Goal: Navigation & Orientation: Find specific page/section

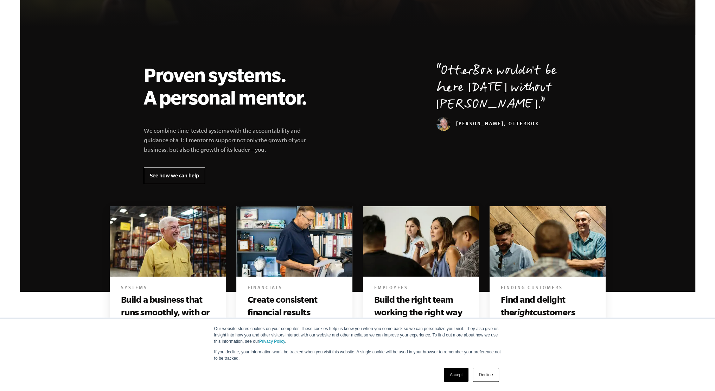
scroll to position [246, 0]
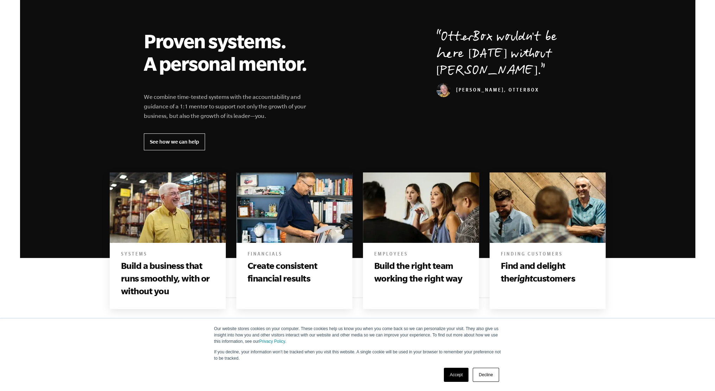
click at [464, 374] on link "Accept" at bounding box center [456, 374] width 25 height 14
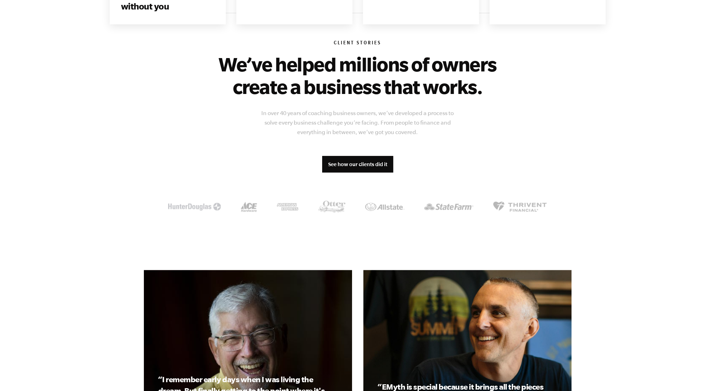
scroll to position [527, 0]
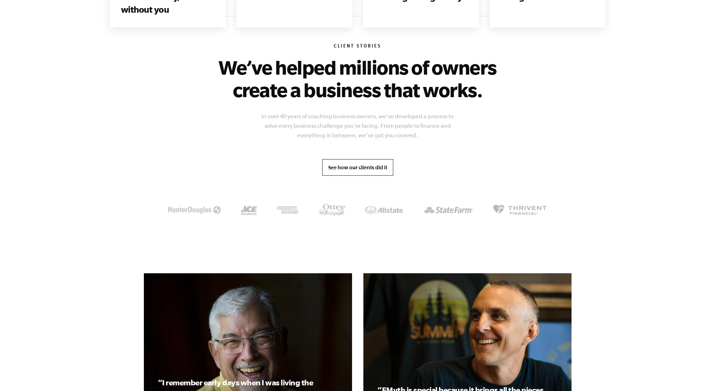
click at [371, 170] on link "See how our clients did it" at bounding box center [357, 167] width 71 height 17
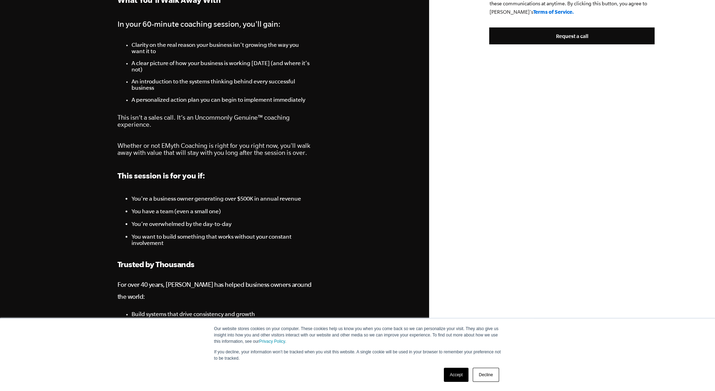
scroll to position [457, 0]
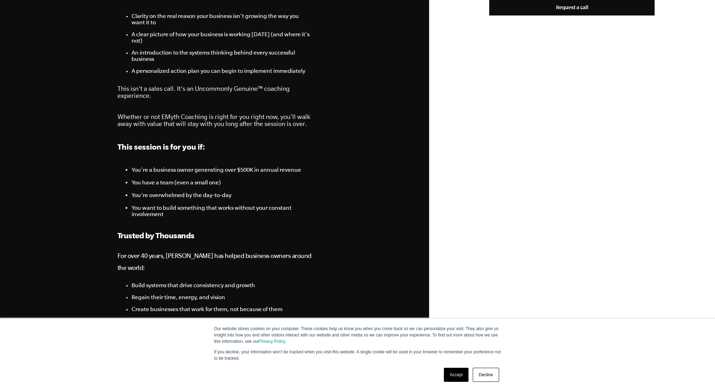
click at [453, 372] on link "Accept" at bounding box center [456, 374] width 25 height 14
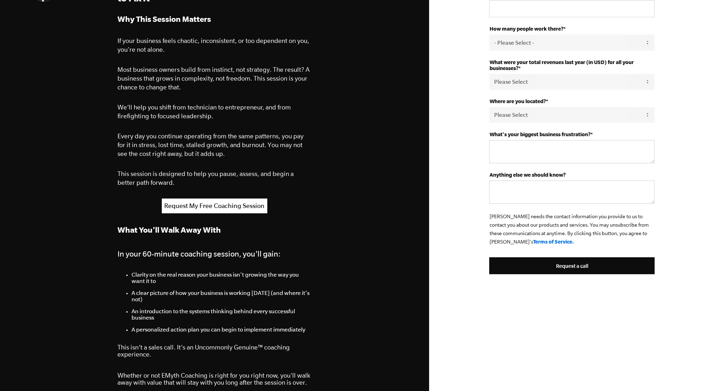
scroll to position [0, 0]
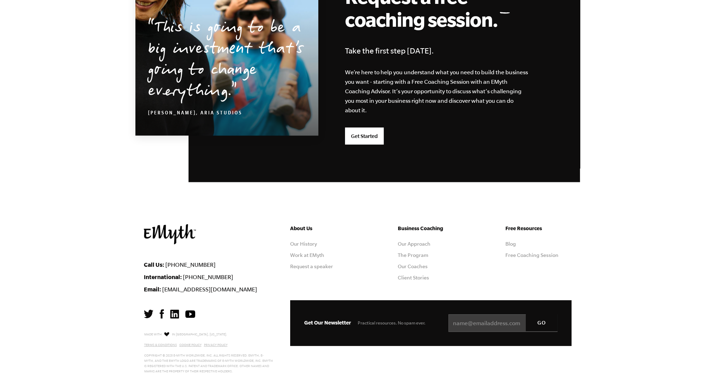
scroll to position [1776, 0]
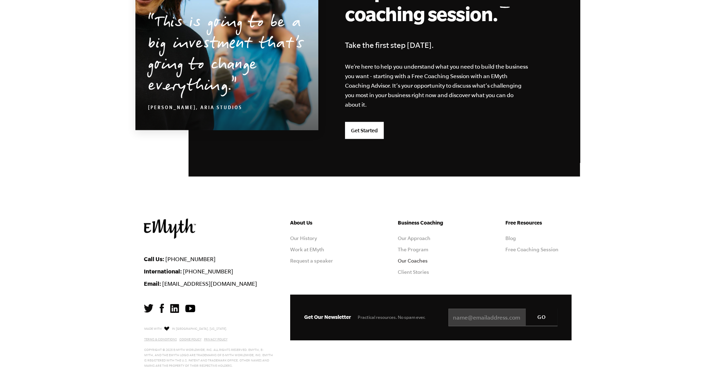
click at [415, 261] on link "Our Coaches" at bounding box center [413, 261] width 30 height 6
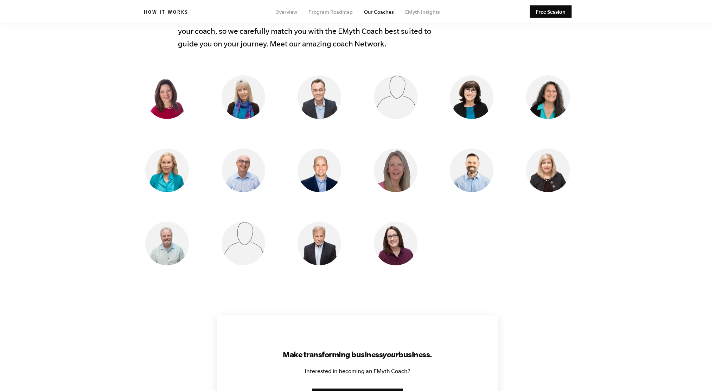
scroll to position [440, 0]
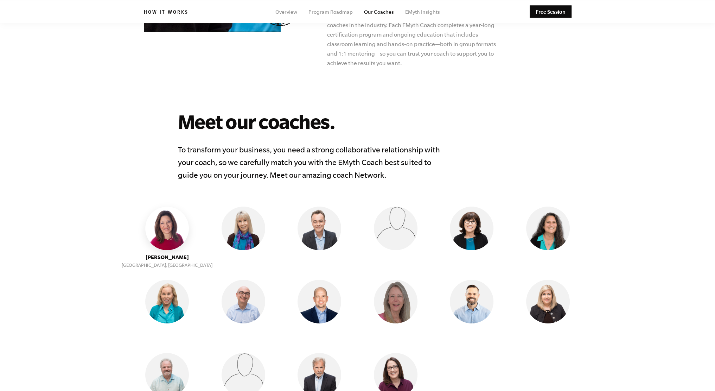
click at [162, 226] on img at bounding box center [167, 228] width 44 height 44
click at [165, 228] on img at bounding box center [167, 228] width 44 height 44
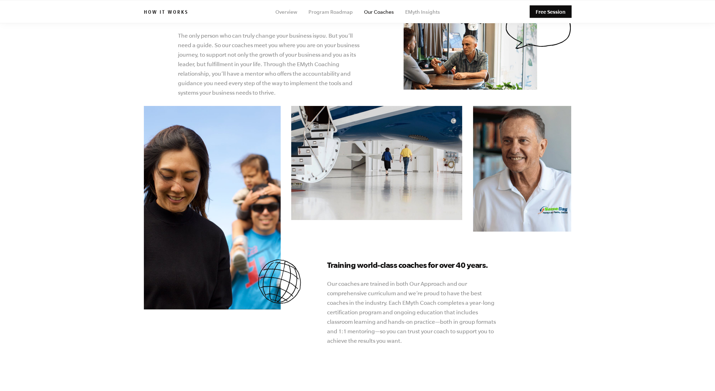
scroll to position [0, 0]
